Goal: Information Seeking & Learning: Learn about a topic

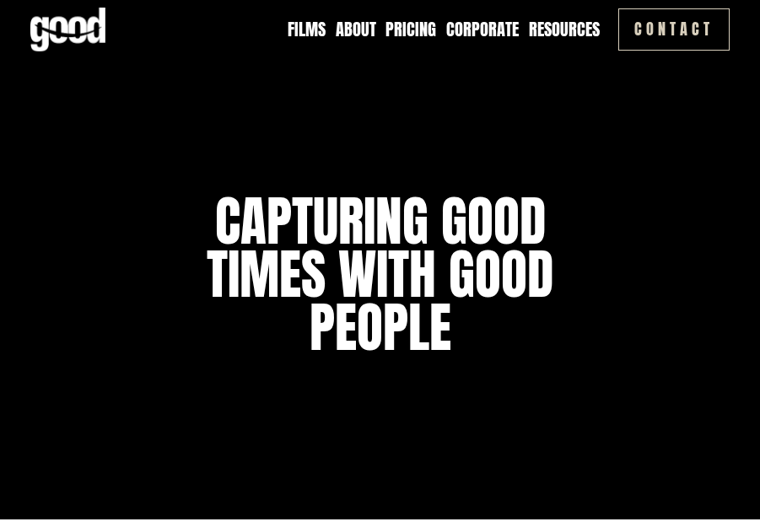
click at [404, 34] on link "Pricing" at bounding box center [410, 30] width 51 height 24
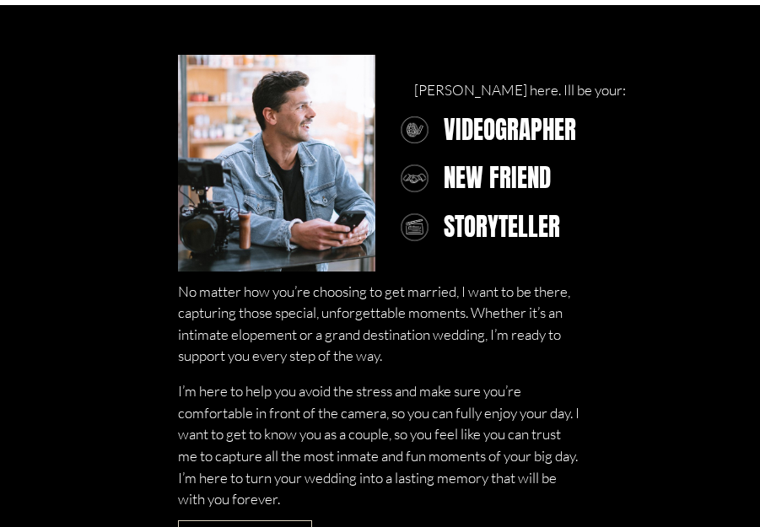
scroll to position [650, 0]
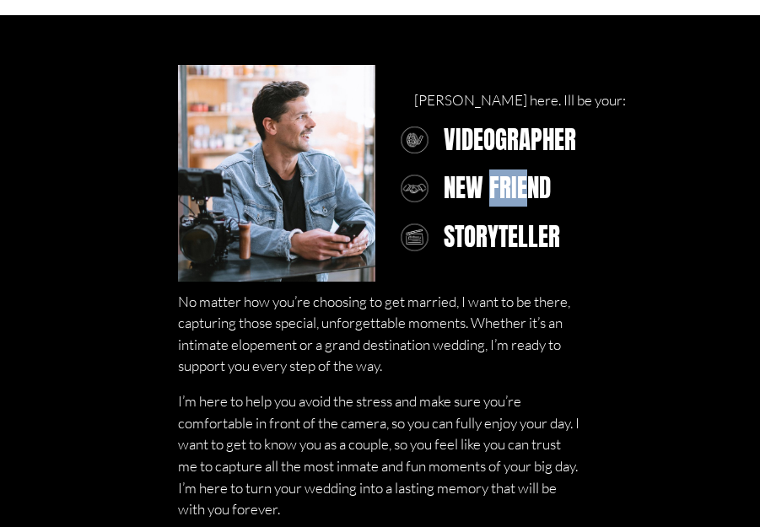
drag, startPoint x: 489, startPoint y: 191, endPoint x: 529, endPoint y: 191, distance: 39.6
click at [529, 191] on h3 "new friend" at bounding box center [557, 189] width 227 height 28
click at [528, 191] on h3 "new friend" at bounding box center [557, 189] width 227 height 28
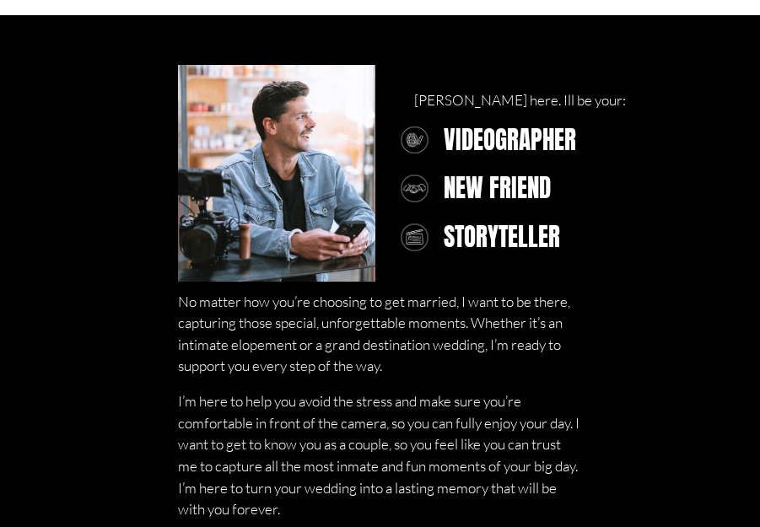
click at [517, 247] on h3 "storyteller" at bounding box center [557, 237] width 227 height 28
click at [517, 248] on h3 "storyteller" at bounding box center [557, 237] width 227 height 28
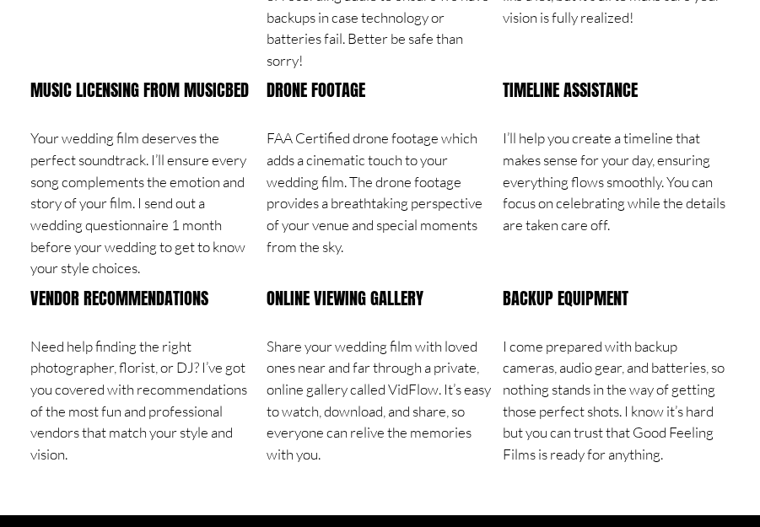
scroll to position [1745, 0]
